Goal: Task Accomplishment & Management: Manage account settings

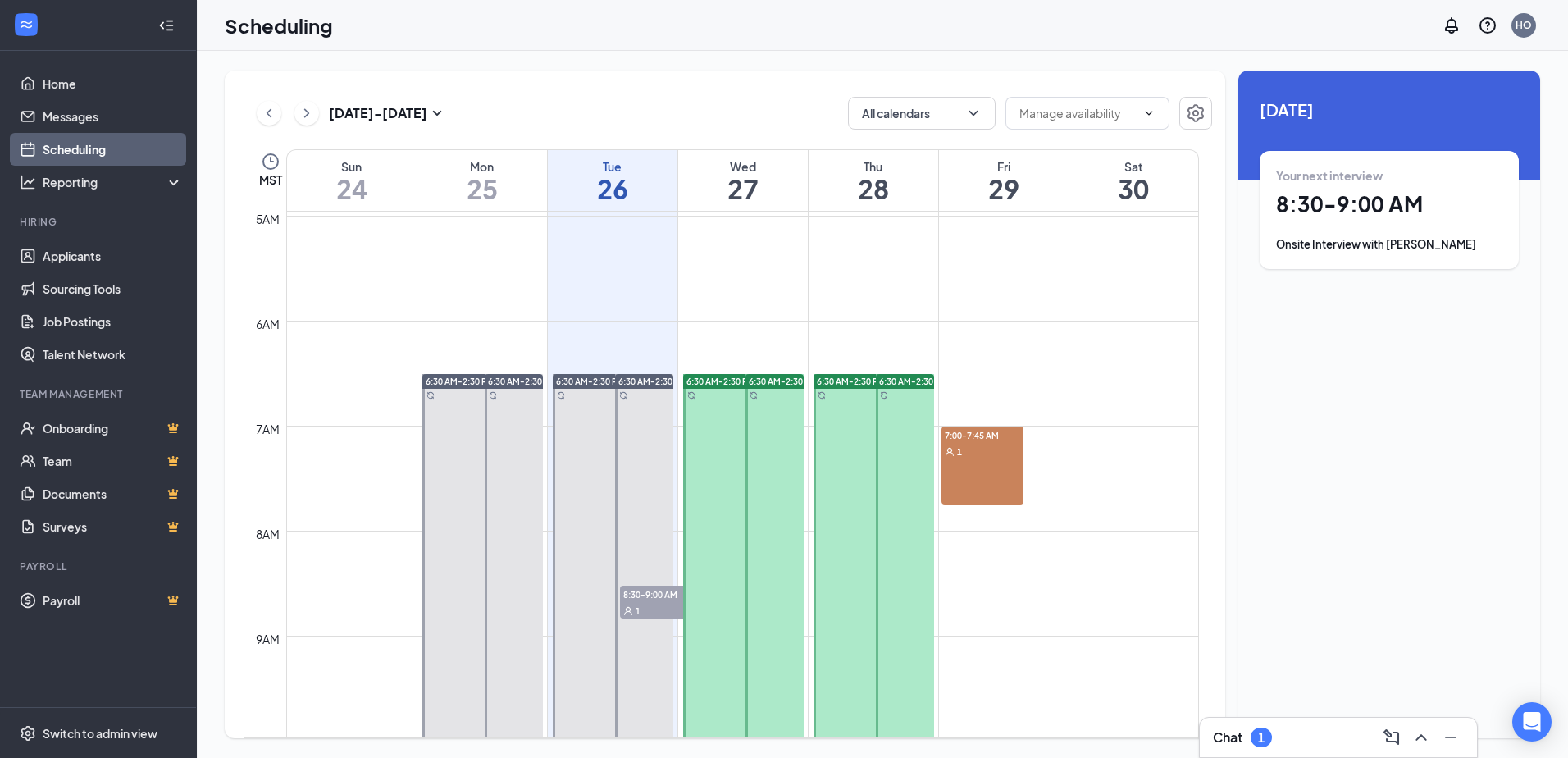
scroll to position [478, 0]
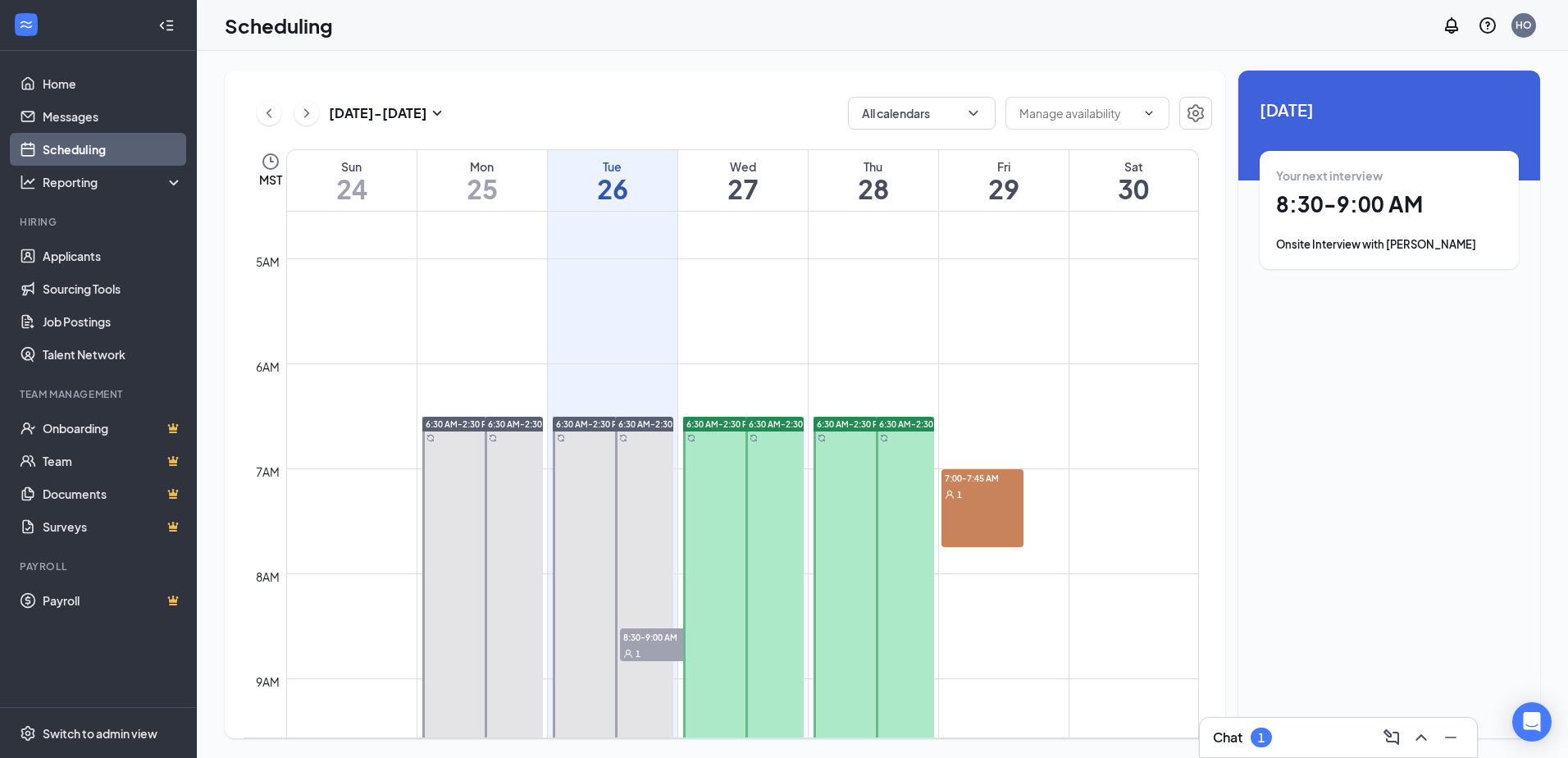
drag, startPoint x: 961, startPoint y: 517, endPoint x: 970, endPoint y: 533, distance: 18.4
click at [970, 533] on link "7:00-7:45 AM 1" at bounding box center [1002, 507] width 124 height 78
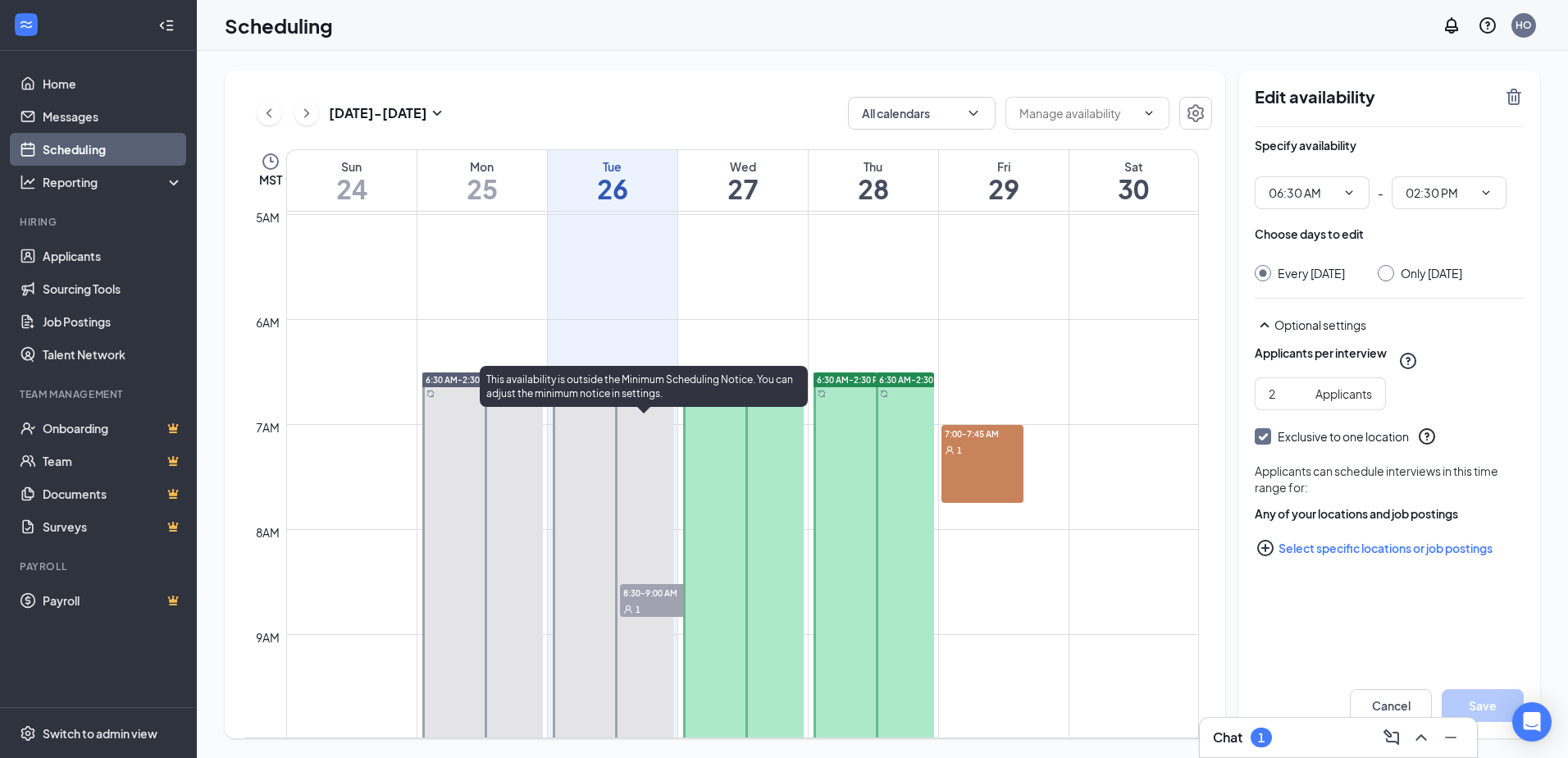
scroll to position [560, 0]
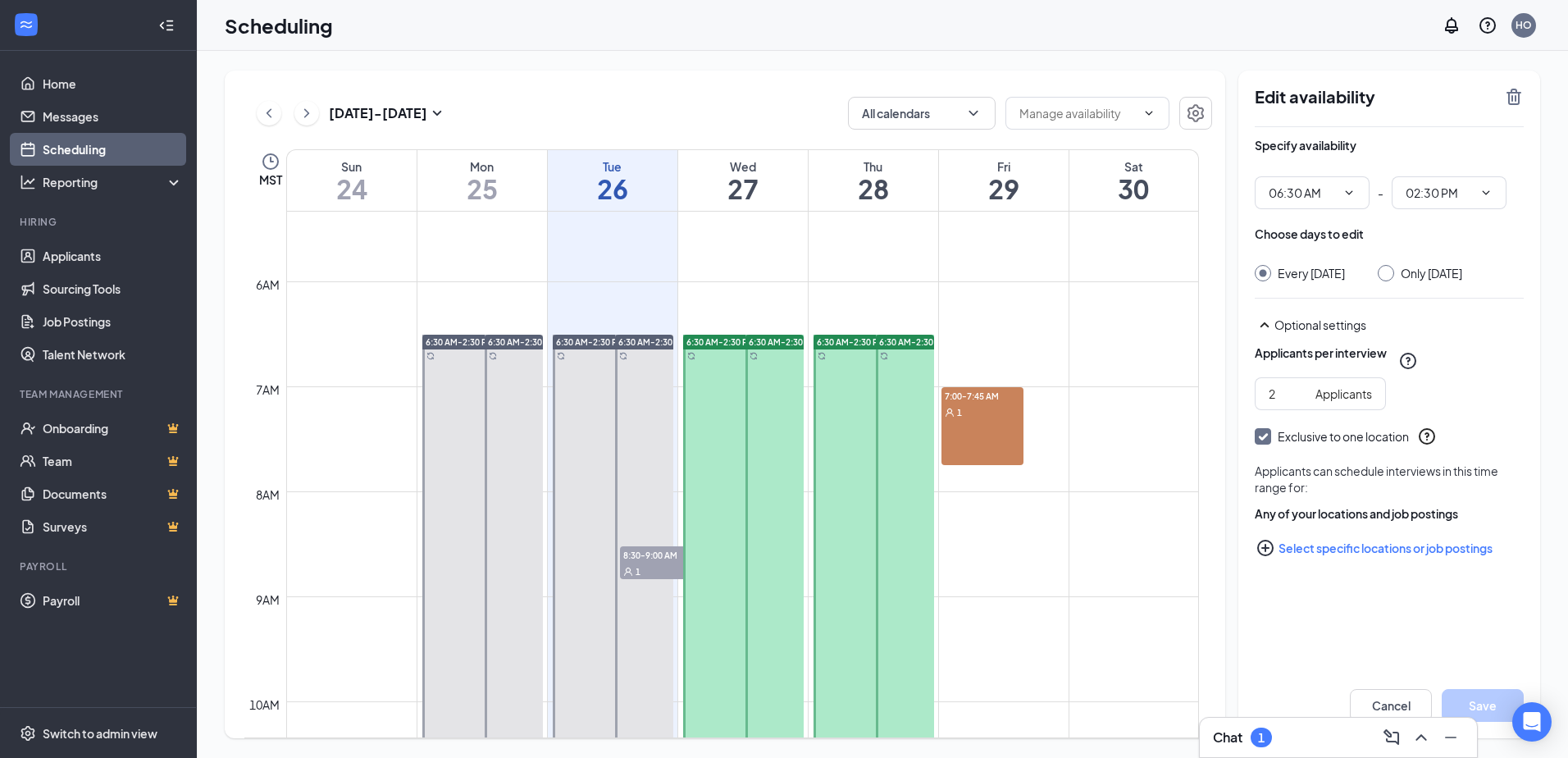
click at [786, 464] on div at bounding box center [775, 754] width 58 height 839
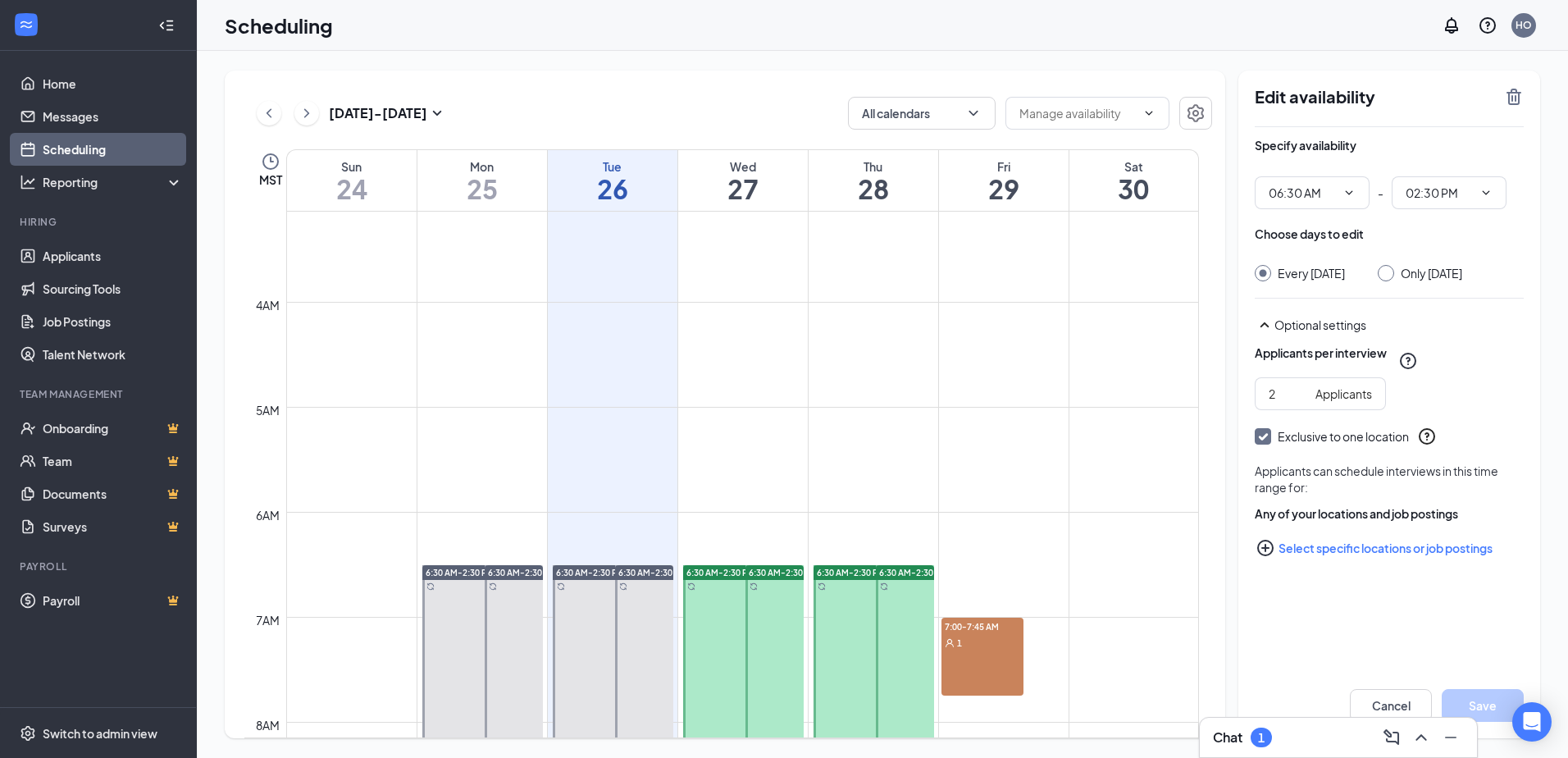
scroll to position [560, 0]
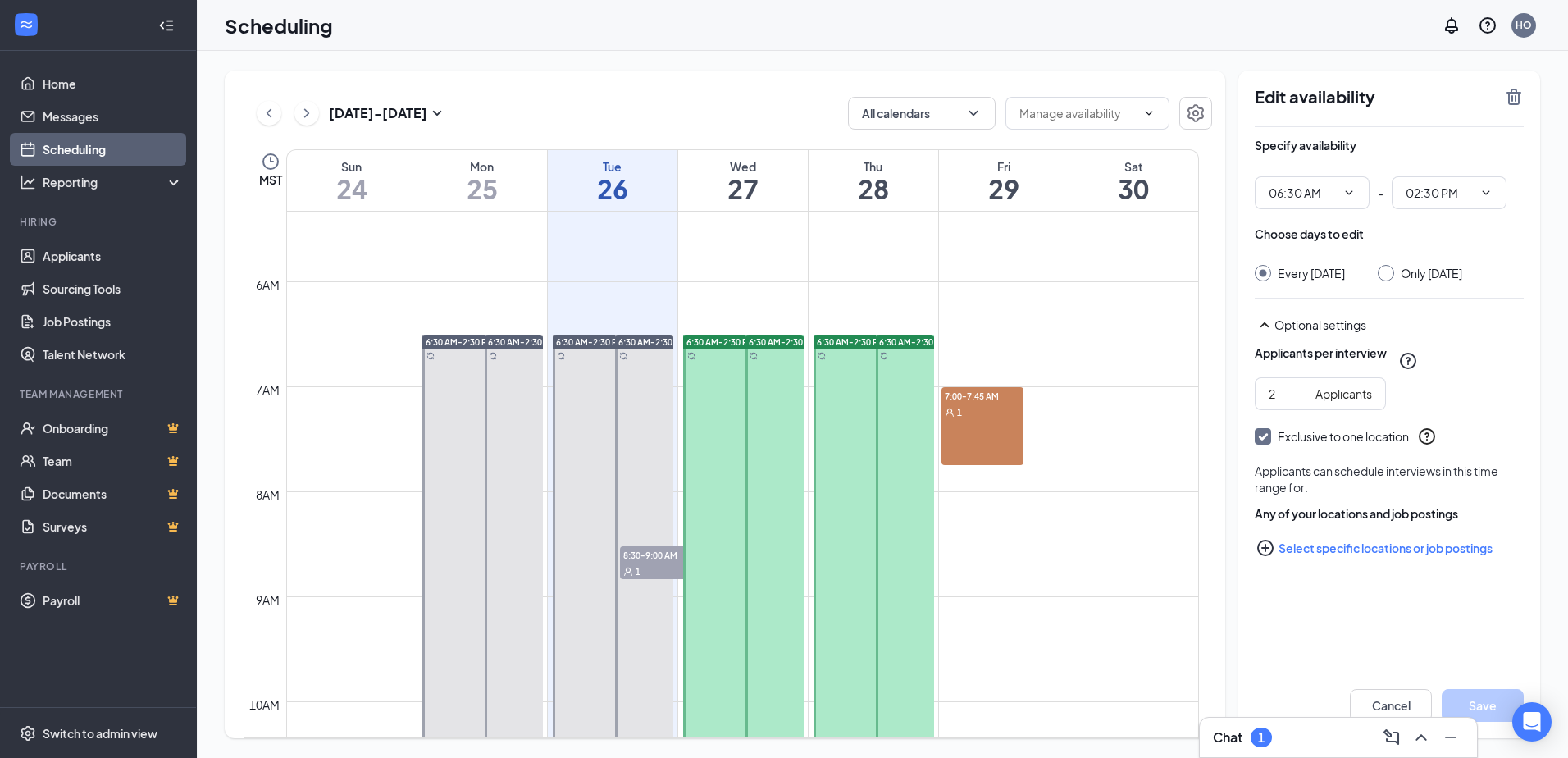
click at [474, 531] on div at bounding box center [482, 754] width 121 height 839
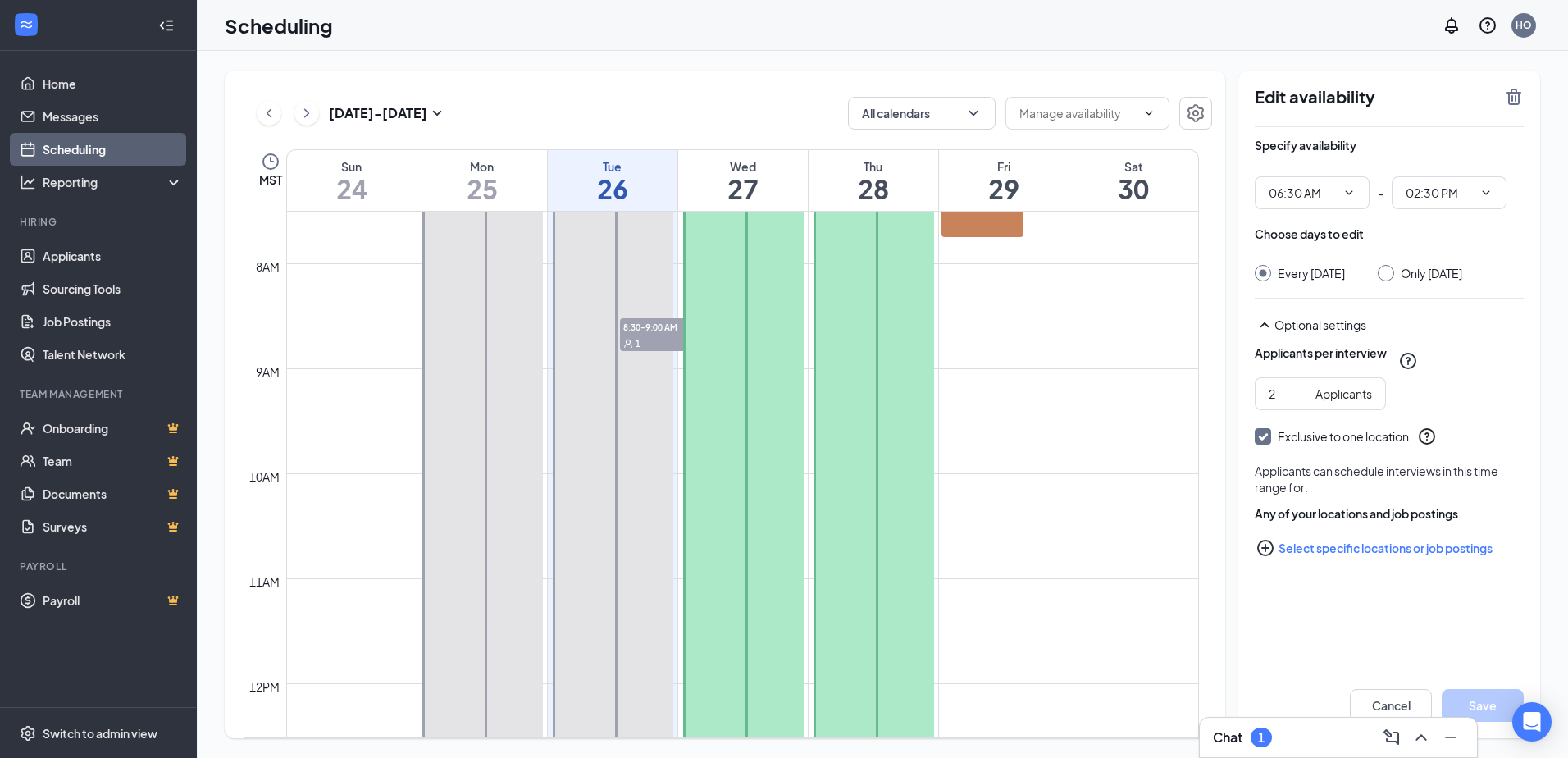
scroll to position [806, 0]
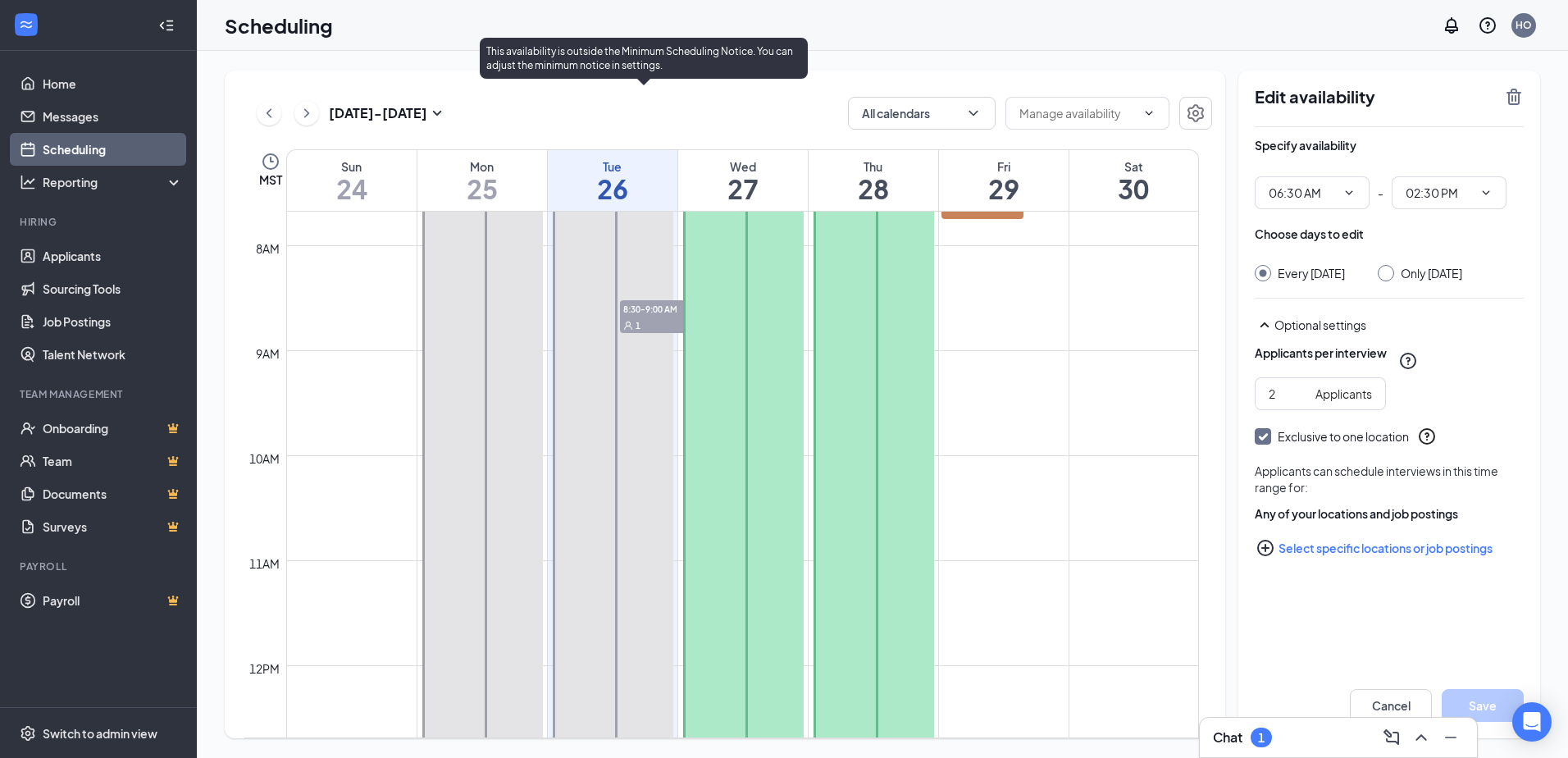
click at [650, 313] on span "8:30-9:00 AM" at bounding box center [660, 308] width 82 height 17
